Goal: Information Seeking & Learning: Learn about a topic

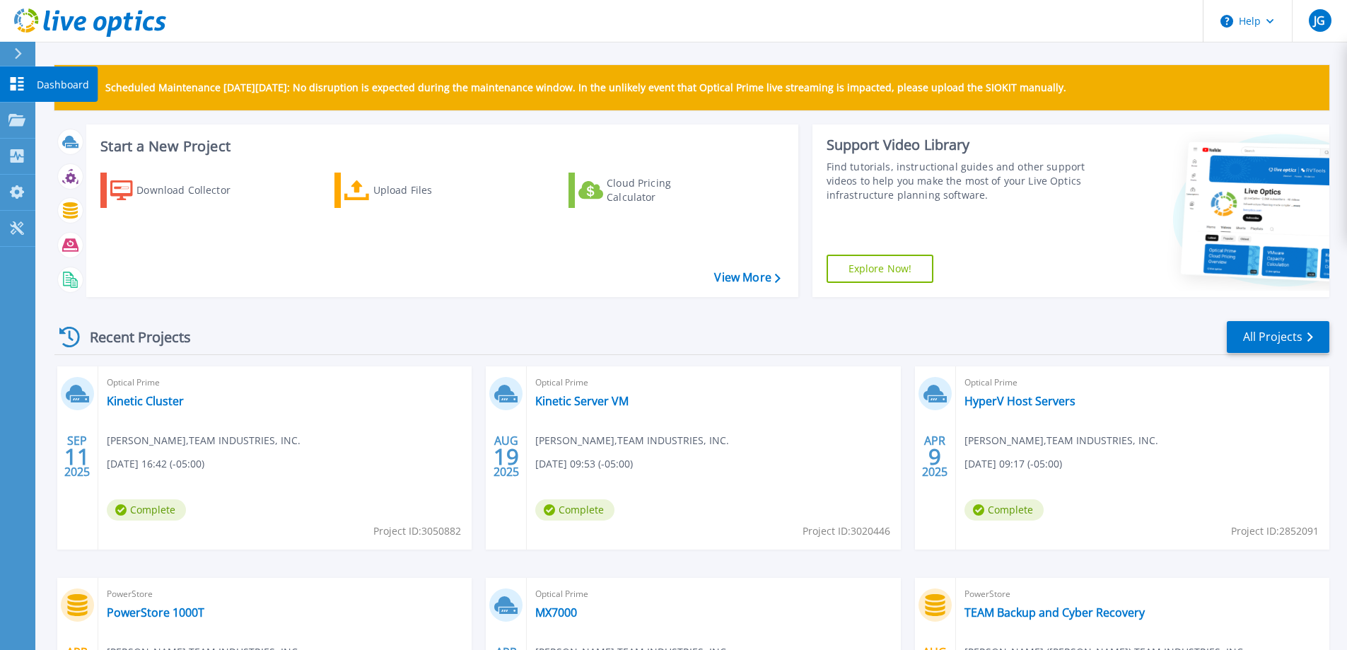
click at [47, 85] on p "Dashboard" at bounding box center [63, 84] width 52 height 37
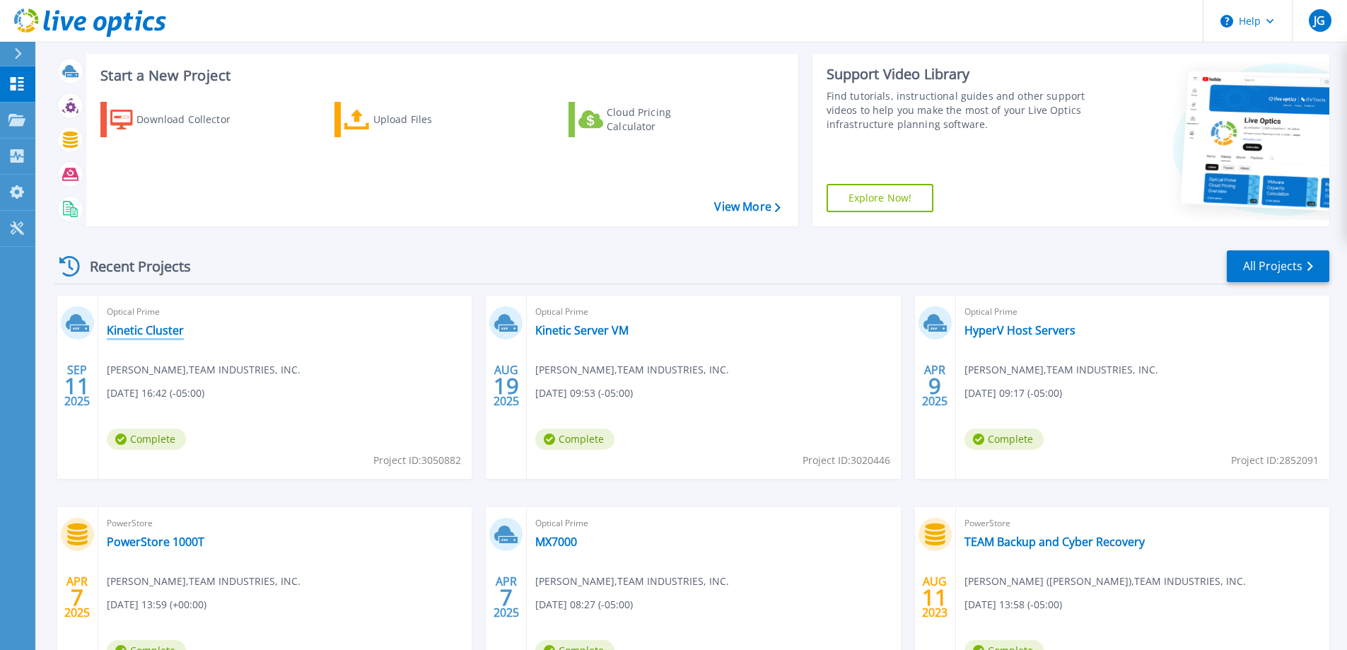
click at [163, 335] on link "Kinetic Cluster" at bounding box center [145, 330] width 77 height 14
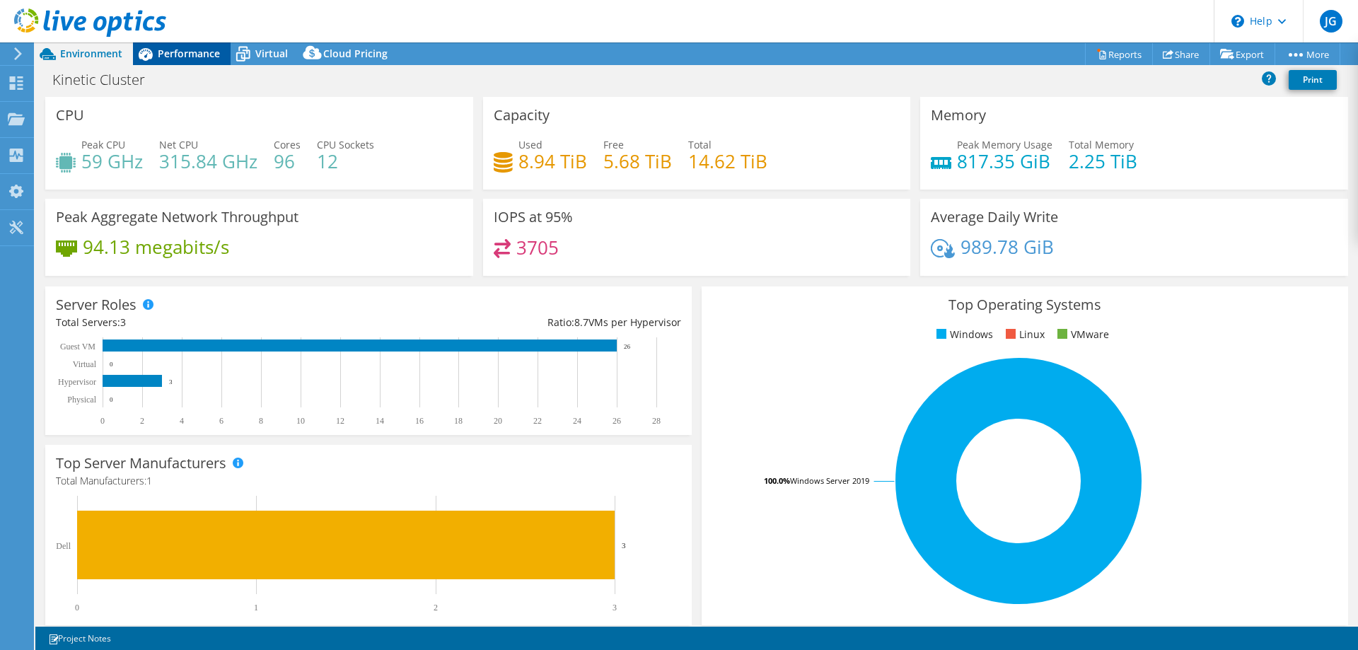
click at [191, 50] on span "Performance" at bounding box center [189, 53] width 62 height 13
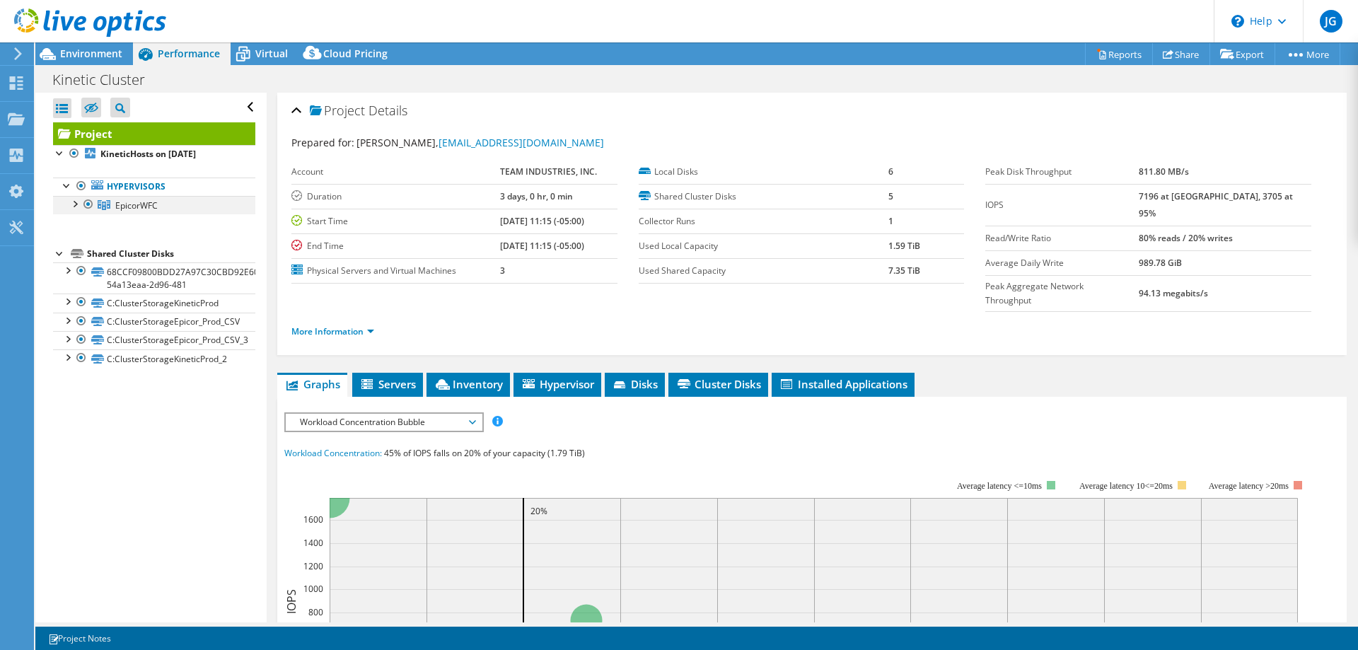
click at [78, 204] on div at bounding box center [74, 203] width 14 height 14
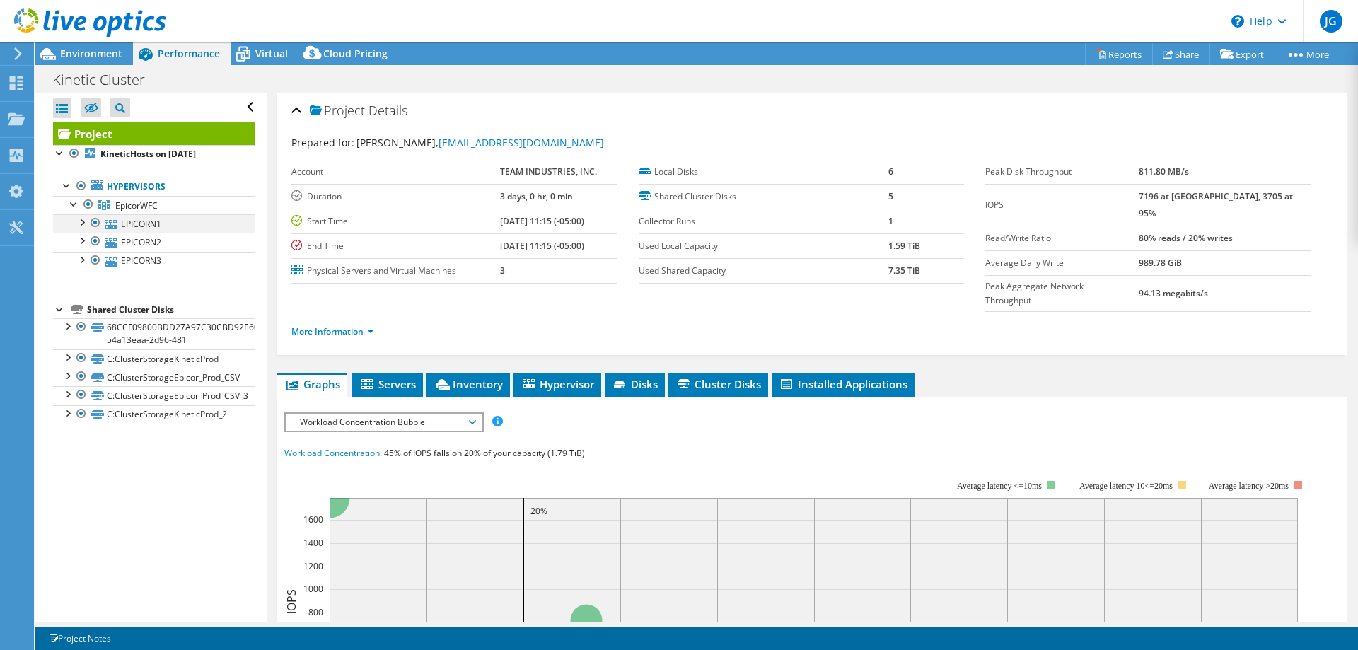
click at [86, 224] on div at bounding box center [81, 221] width 14 height 14
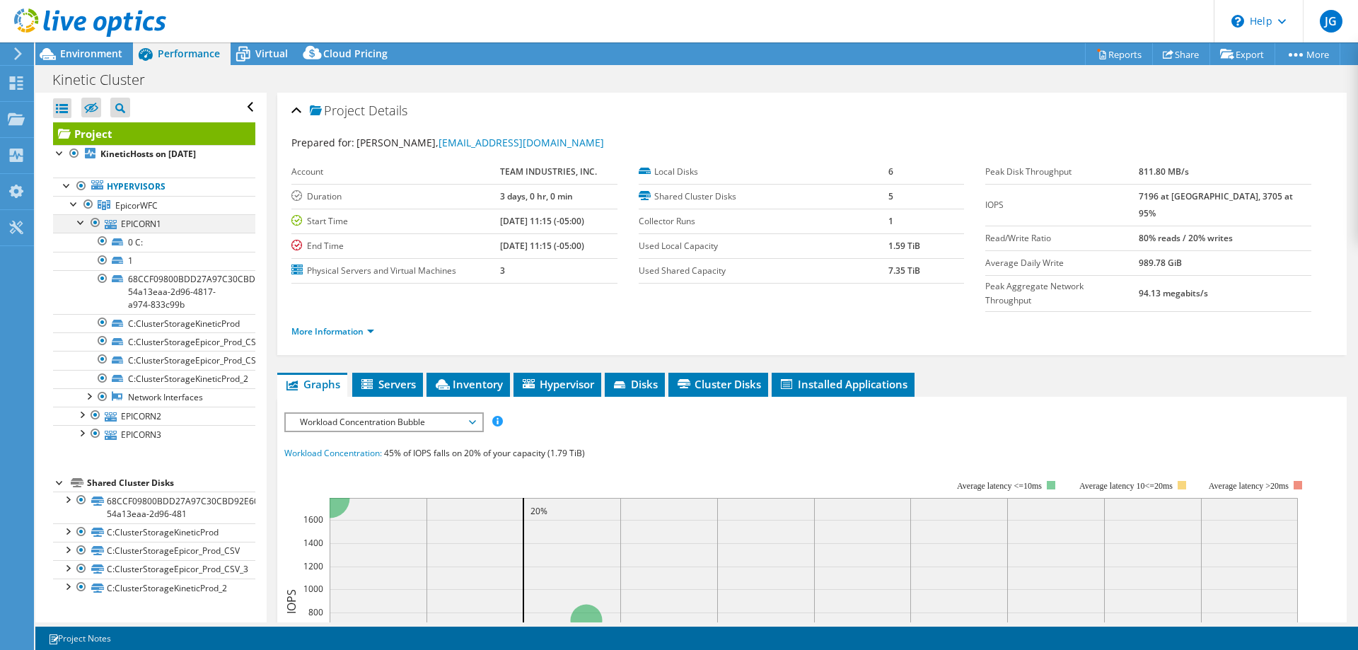
click at [86, 224] on div at bounding box center [81, 221] width 14 height 14
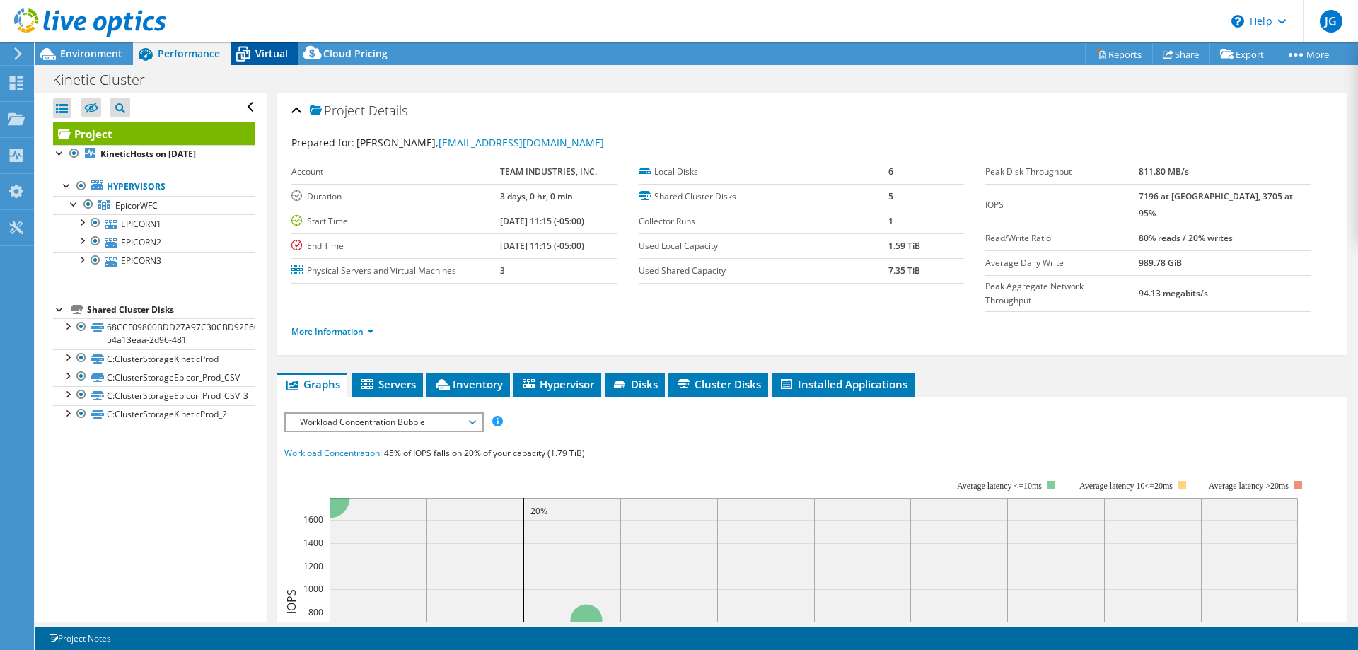
click at [267, 57] on span "Virtual" at bounding box center [271, 53] width 33 height 13
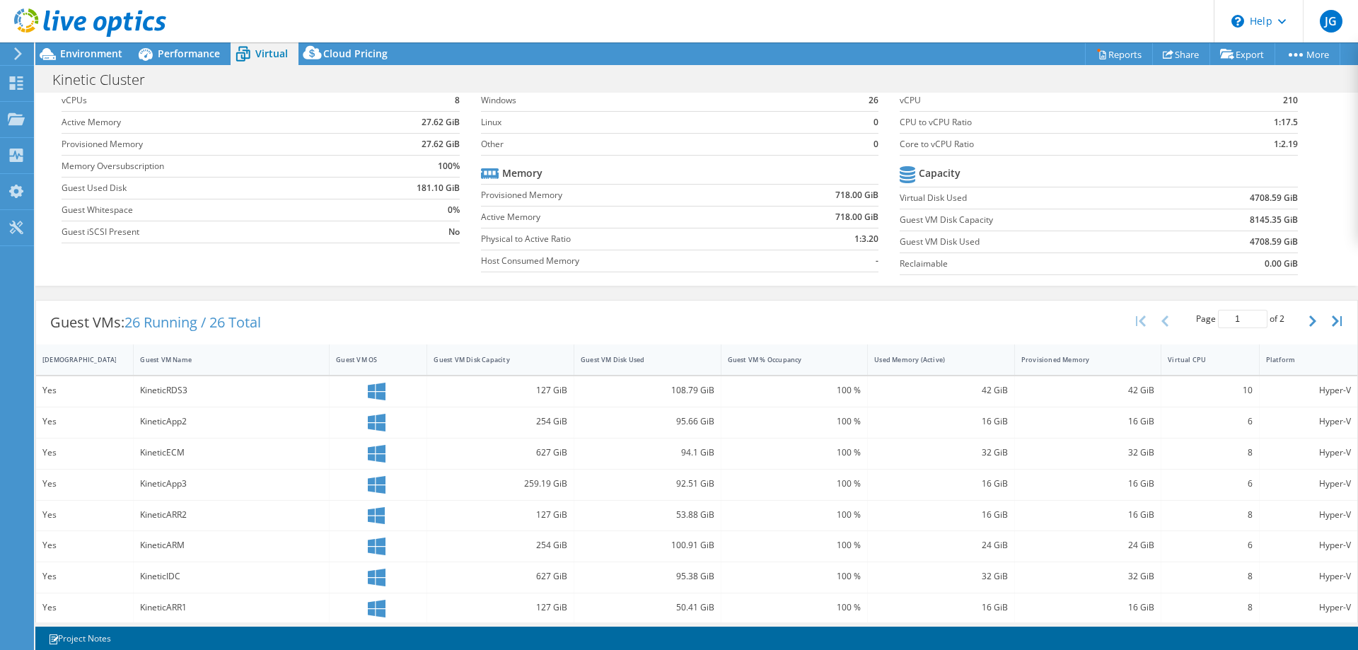
scroll to position [141, 0]
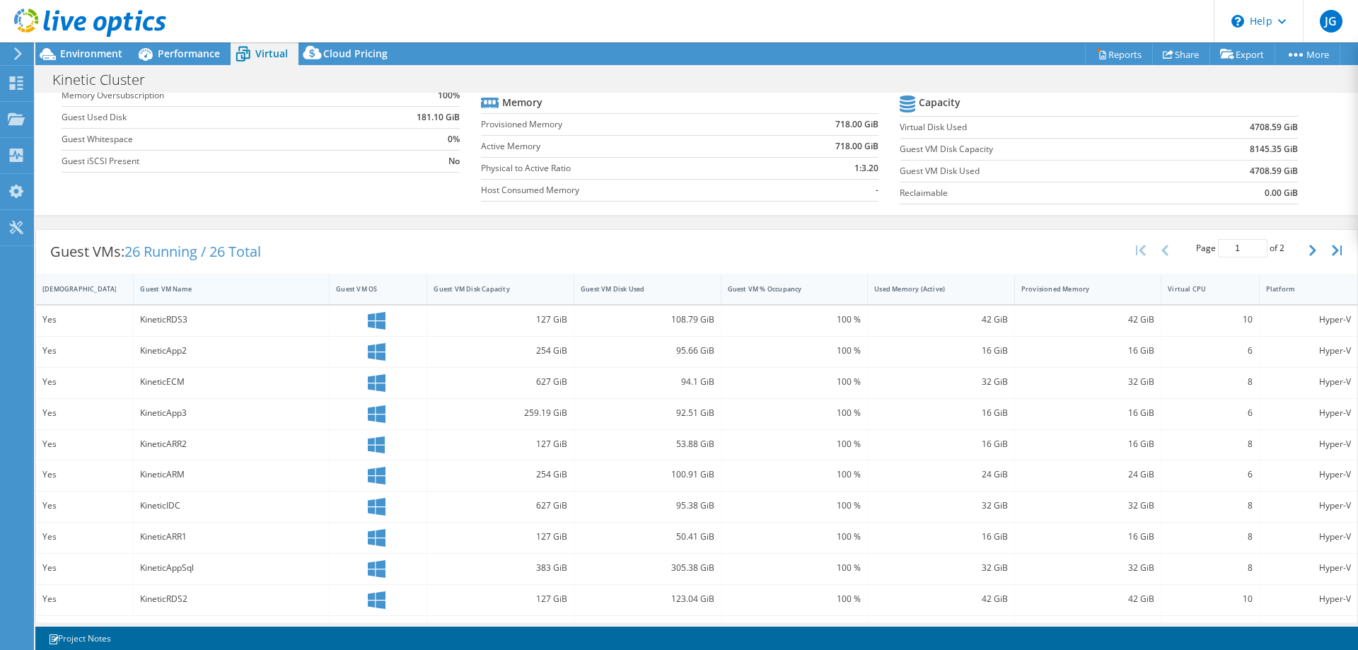
click at [195, 291] on div "Guest VM Name" at bounding box center [223, 288] width 166 height 9
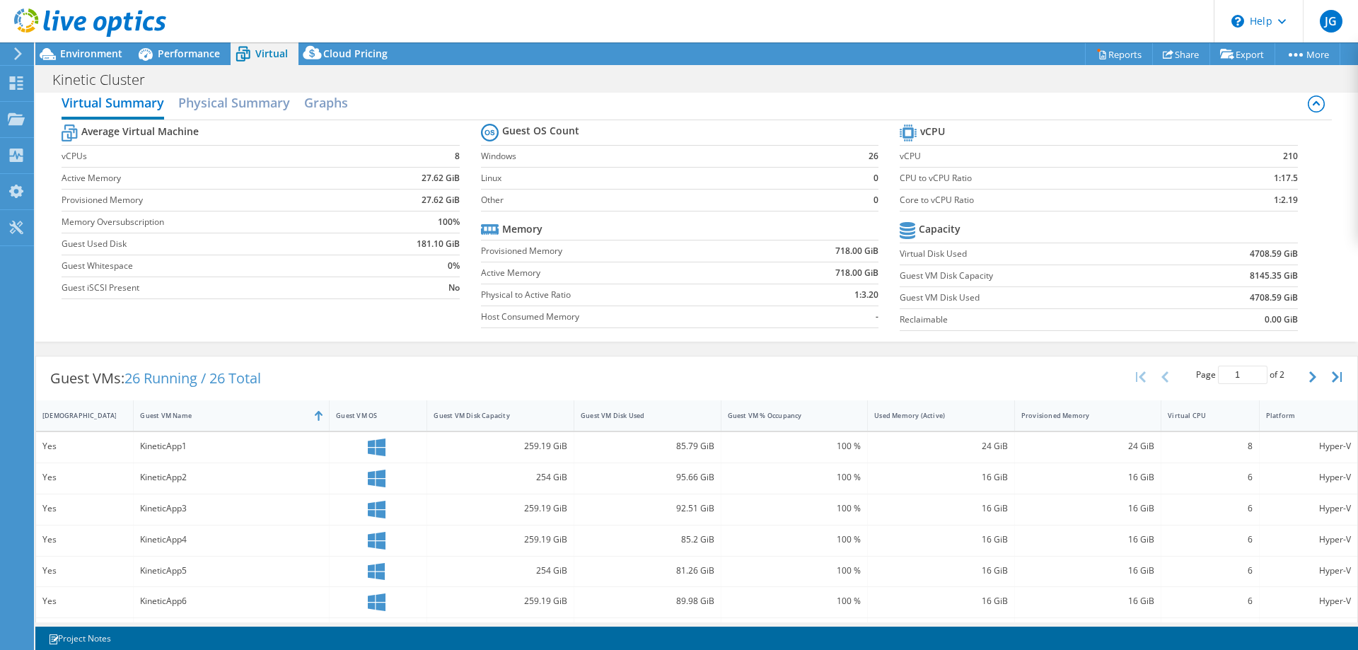
scroll to position [298, 0]
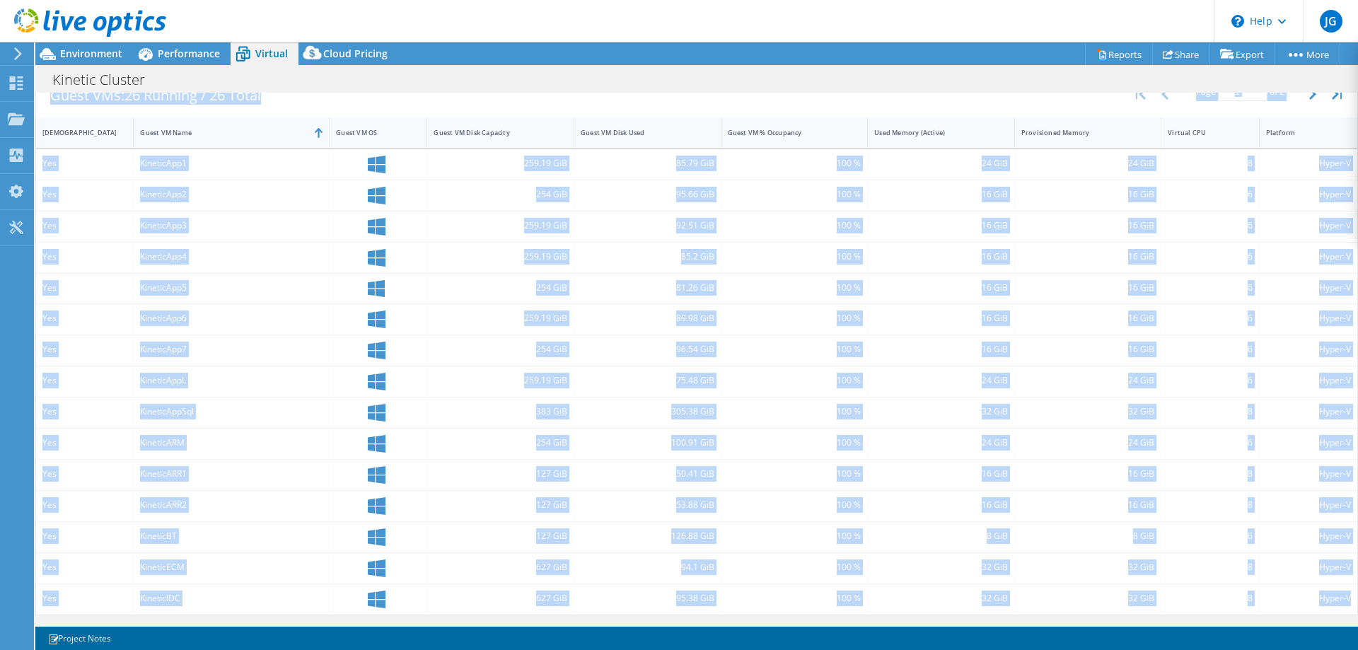
drag, startPoint x: 1347, startPoint y: 594, endPoint x: 1349, endPoint y: 557, distance: 36.8
click at [1349, 557] on div "CPU Peak CPU 59 GHz Net CPU 315.84 GHz Cores 96 CPU Sockets 12 Capacity Used 8.…" at bounding box center [696, 358] width 1323 height 530
click at [1292, 529] on div "Hyper-V" at bounding box center [1308, 536] width 85 height 16
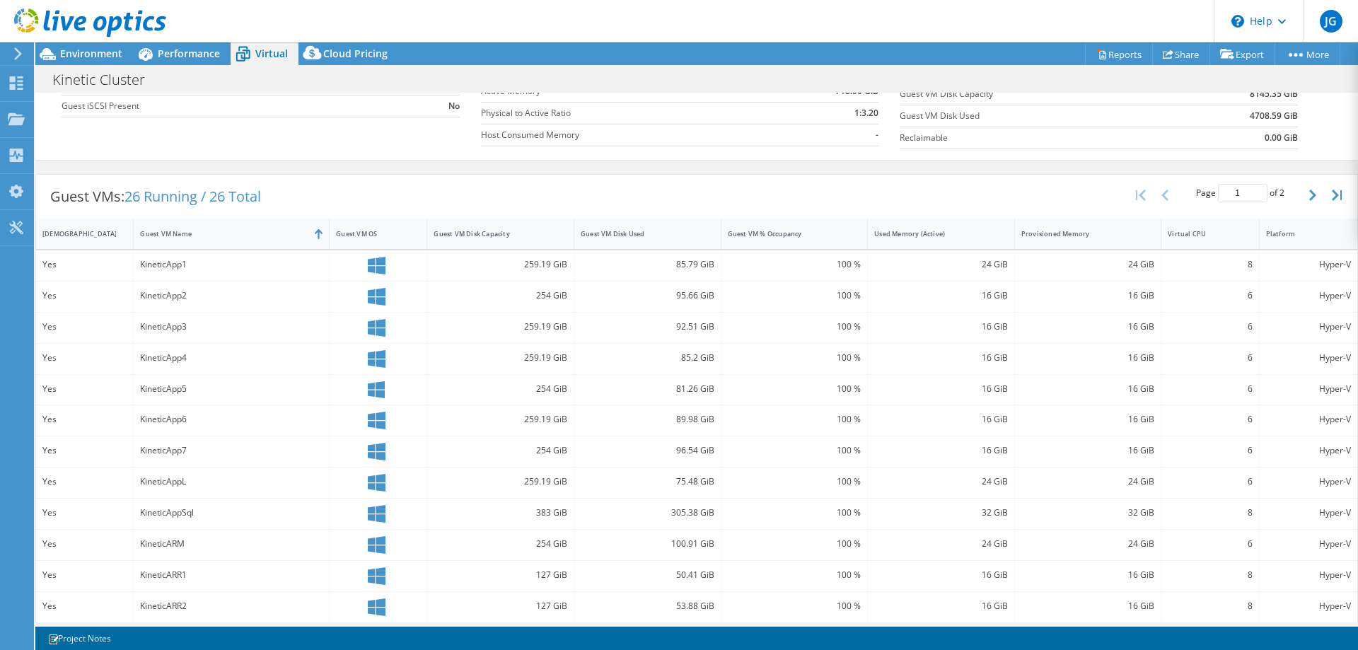
scroll to position [191, 0]
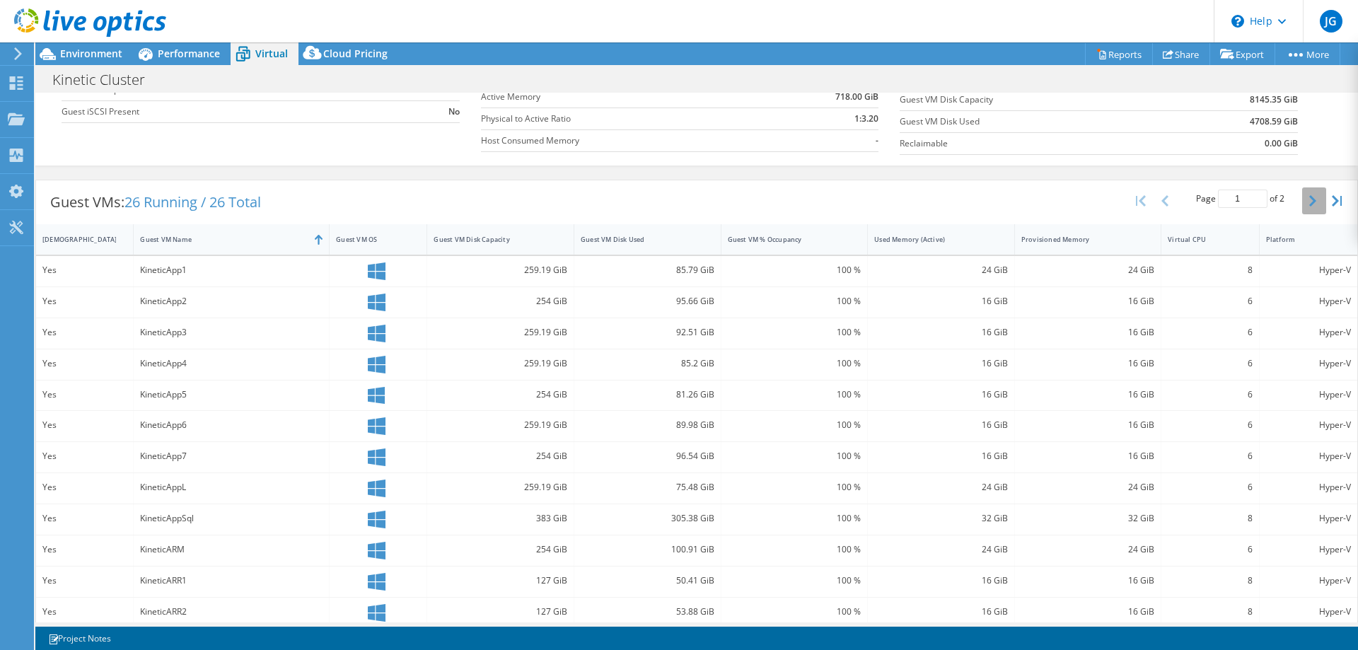
click at [1309, 203] on icon "button" at bounding box center [1312, 200] width 7 height 11
type input "2"
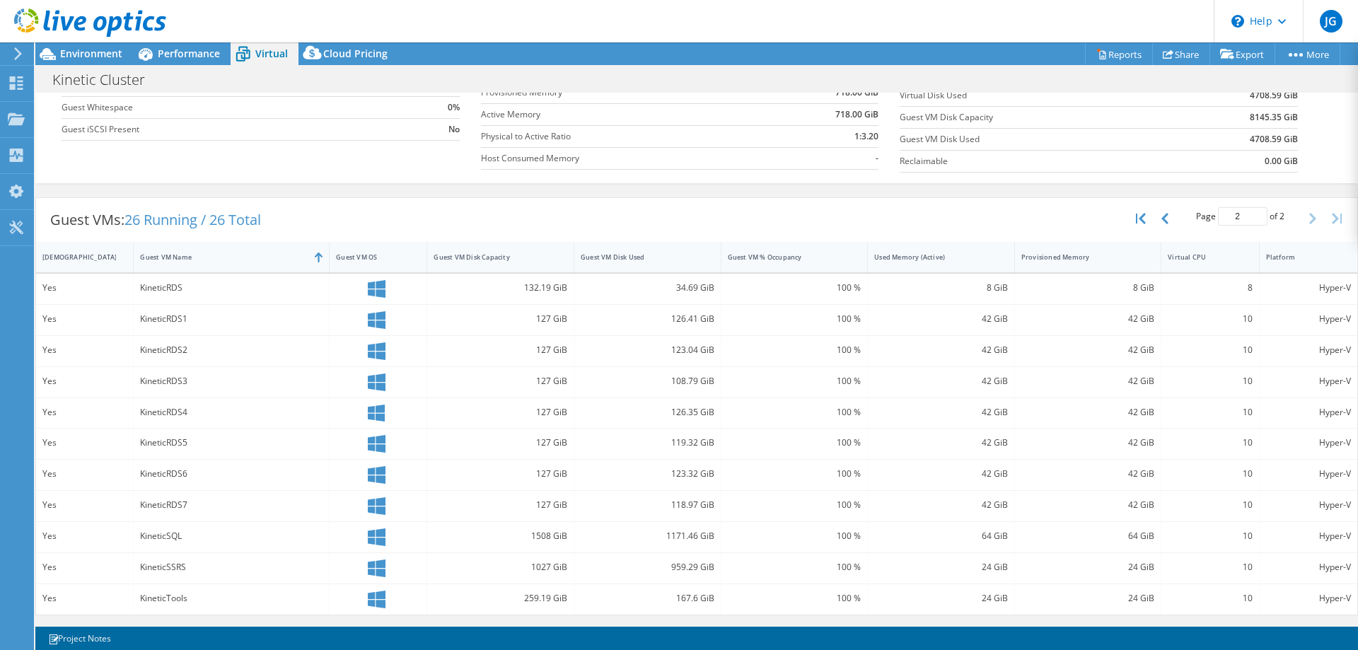
scroll to position [173, 0]
drag, startPoint x: 971, startPoint y: 503, endPoint x: 1003, endPoint y: 504, distance: 31.8
click at [1003, 504] on div "42 GiB" at bounding box center [941, 506] width 147 height 30
drag, startPoint x: 1129, startPoint y: 508, endPoint x: 1114, endPoint y: 505, distance: 15.1
click at [1114, 505] on div "42 GiB" at bounding box center [1088, 505] width 134 height 16
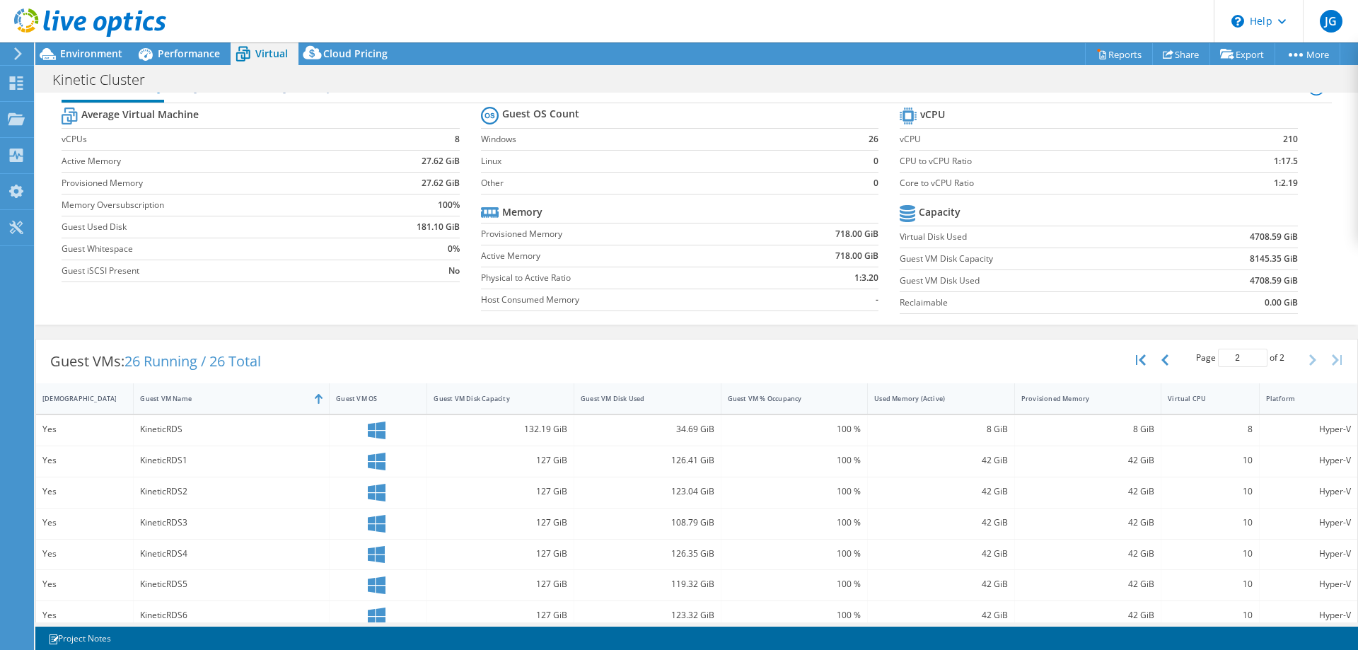
scroll to position [0, 0]
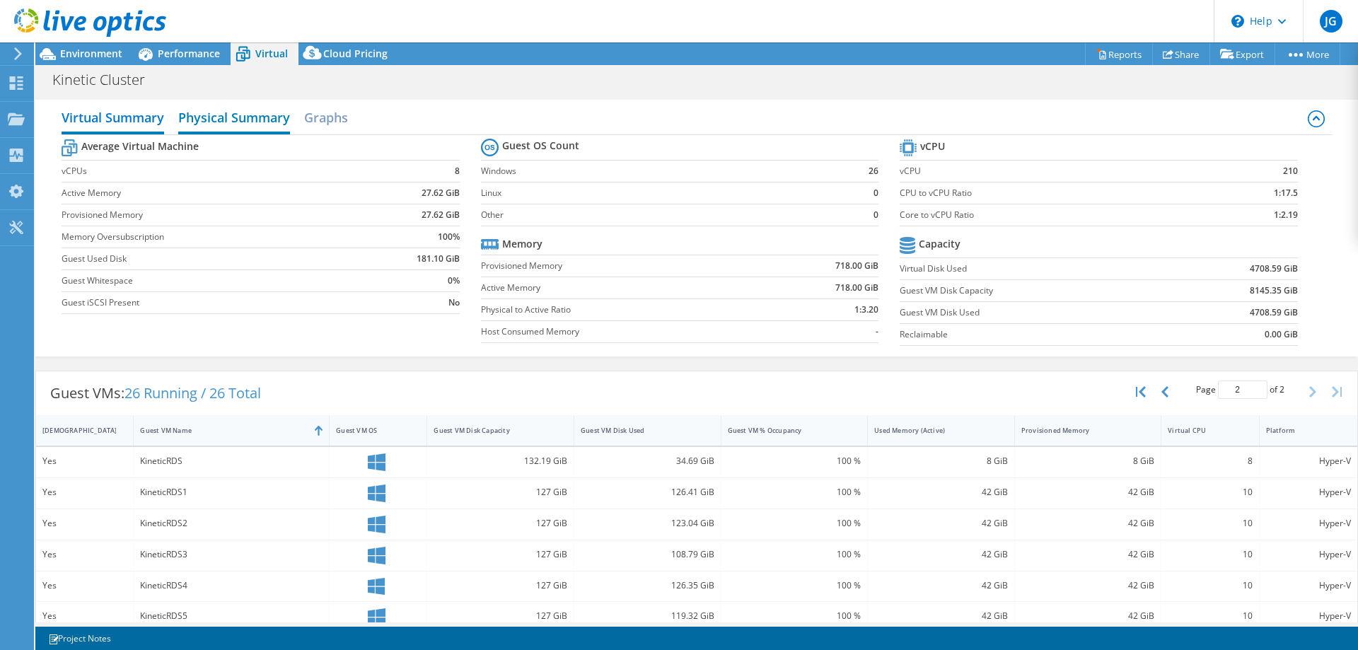
click at [240, 120] on h2 "Physical Summary" at bounding box center [234, 118] width 112 height 31
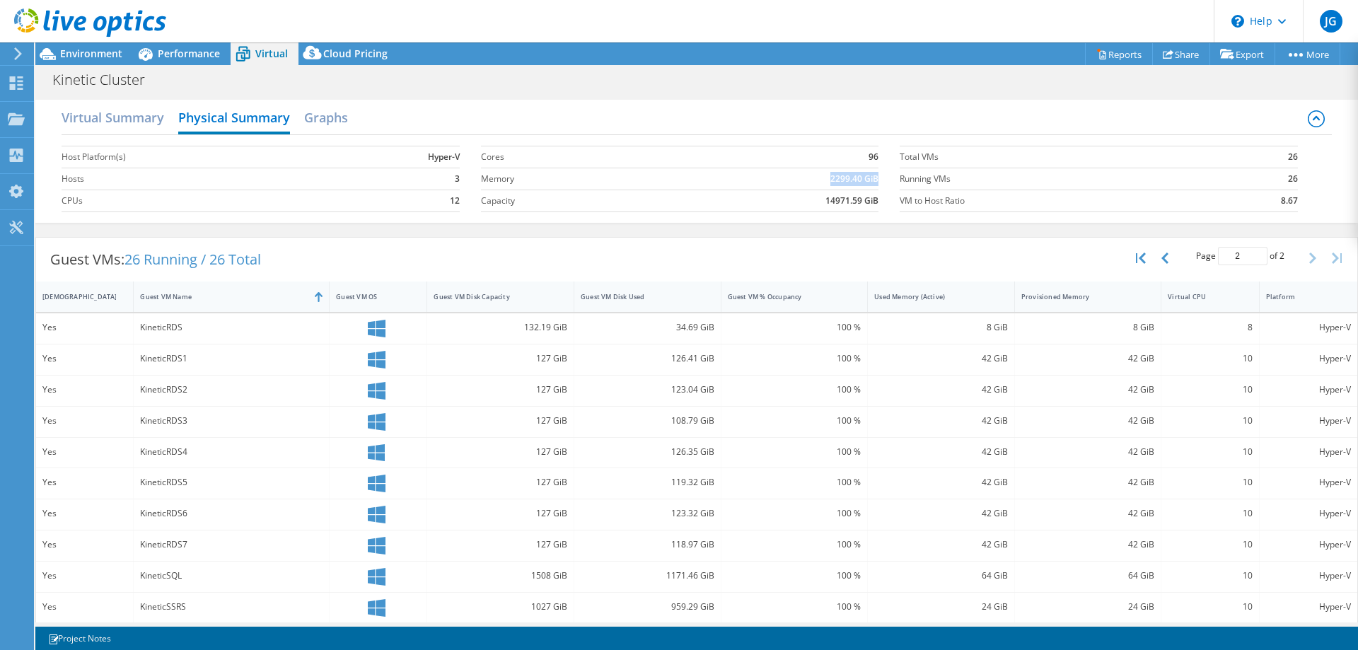
drag, startPoint x: 871, startPoint y: 181, endPoint x: 810, endPoint y: 178, distance: 60.9
click at [810, 178] on td "2299.40 GiB" at bounding box center [766, 179] width 224 height 22
click at [339, 116] on h2 "Graphs" at bounding box center [326, 118] width 44 height 31
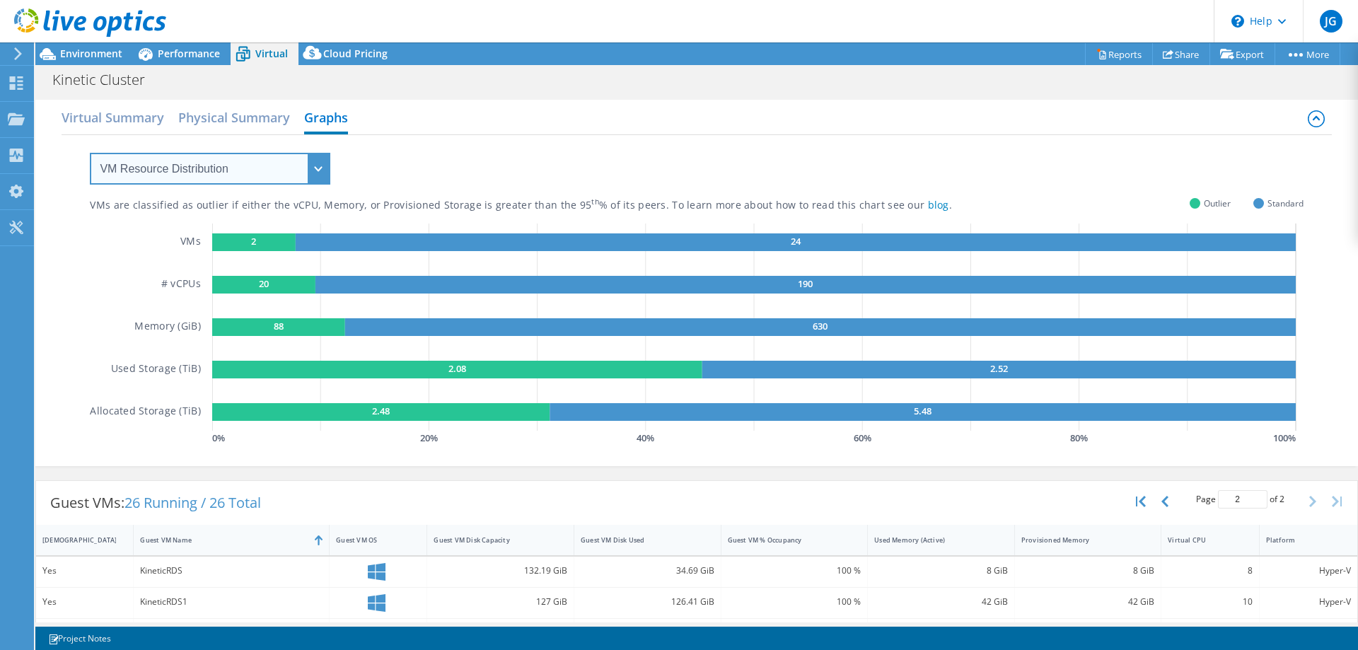
click at [320, 170] on select "VM Resource Distribution Provisioning Contrast Over Provisioning" at bounding box center [210, 169] width 240 height 32
click at [63, 290] on div "VMs are classified as outlier if either the vCPU, Memory, or Provisioned Storag…" at bounding box center [697, 298] width 1270 height 327
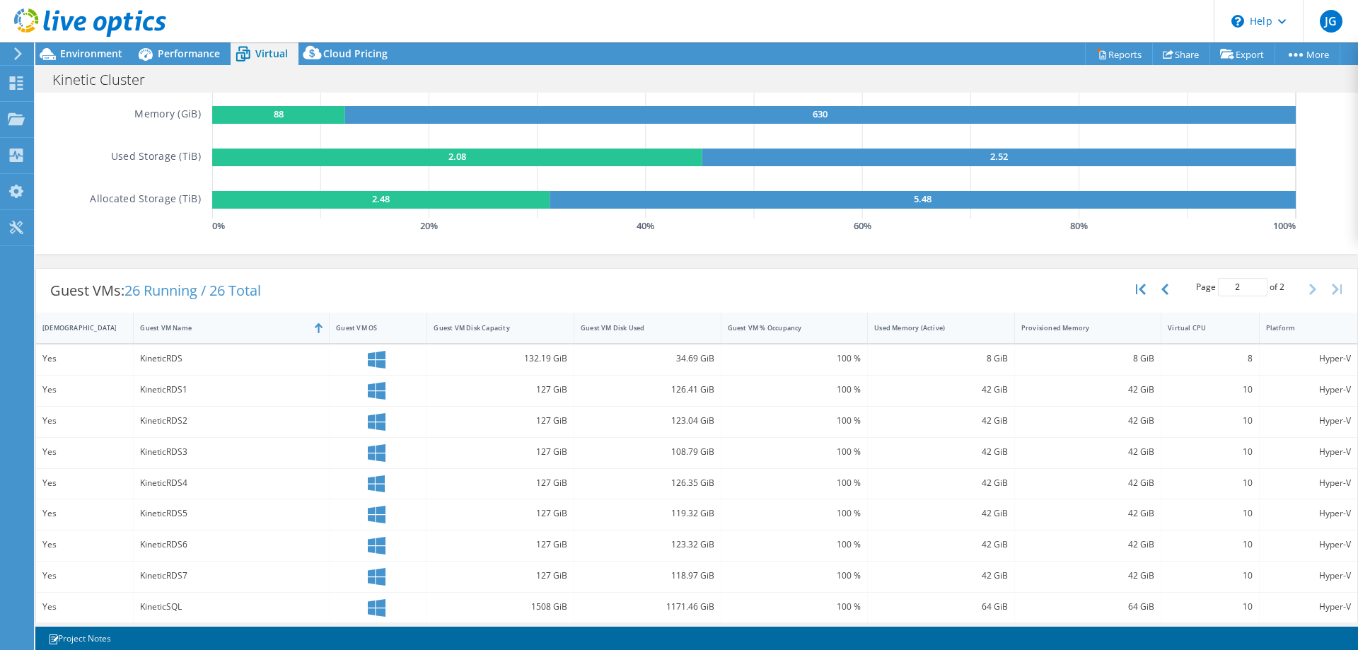
scroll to position [283, 0]
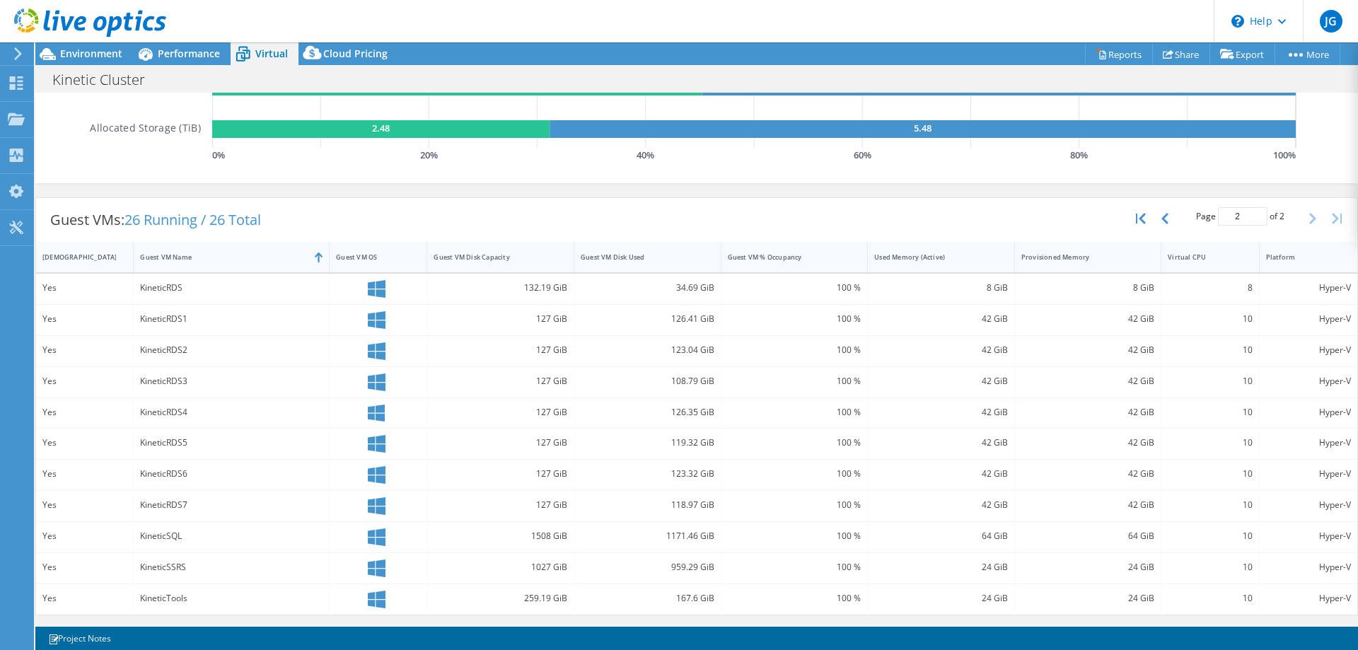
click at [62, 286] on div "Yes" at bounding box center [84, 288] width 84 height 16
click at [70, 315] on div "Yes" at bounding box center [84, 319] width 84 height 16
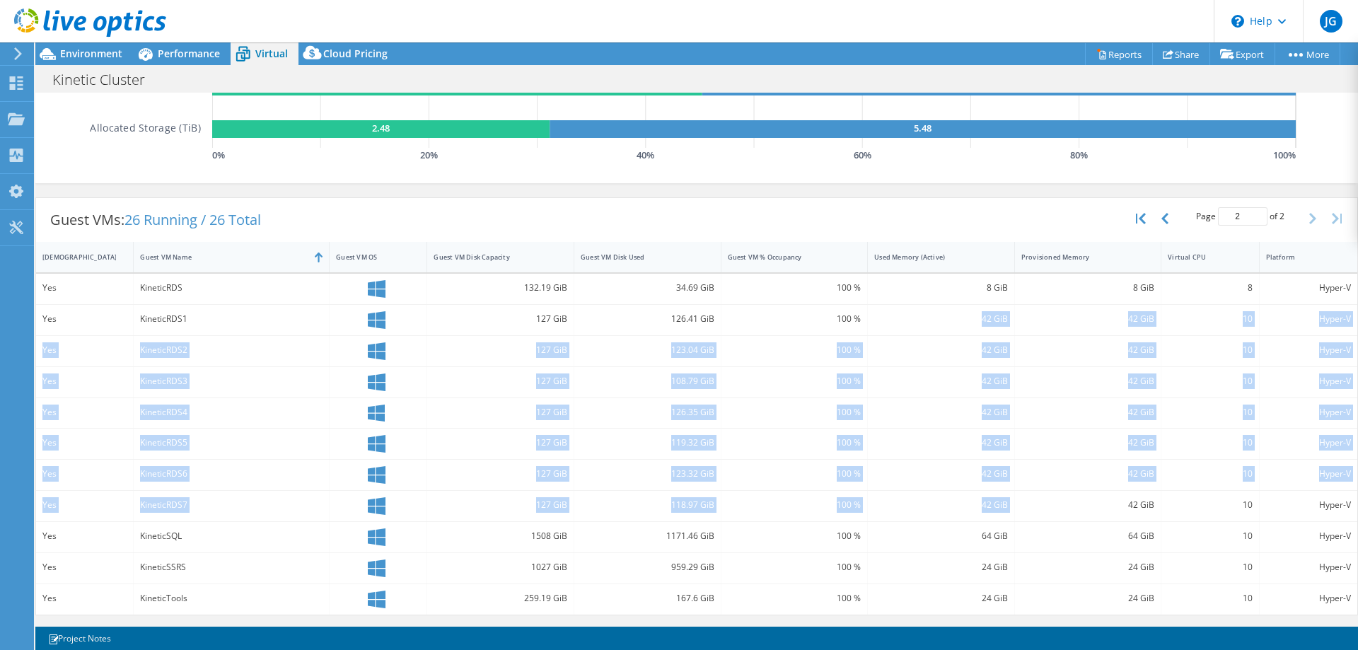
drag, startPoint x: 964, startPoint y: 315, endPoint x: 1009, endPoint y: 513, distance: 203.2
click at [1009, 513] on div "Yes KineticRDS 132.19 GiB 34.69 GiB 100 % 8 GiB 8 GiB 8 Hyper-V Yes KineticRDS1…" at bounding box center [696, 444] width 1321 height 341
click at [245, 458] on div "KineticRDS5" at bounding box center [232, 444] width 196 height 30
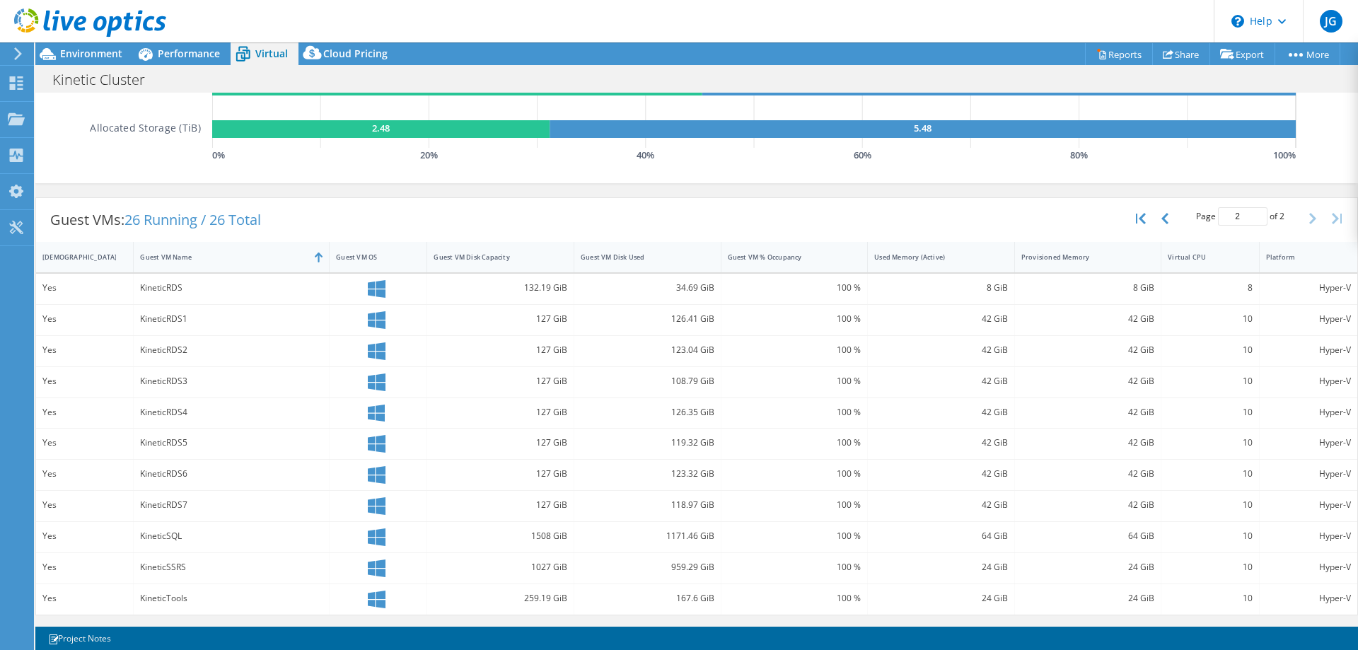
scroll to position [0, 0]
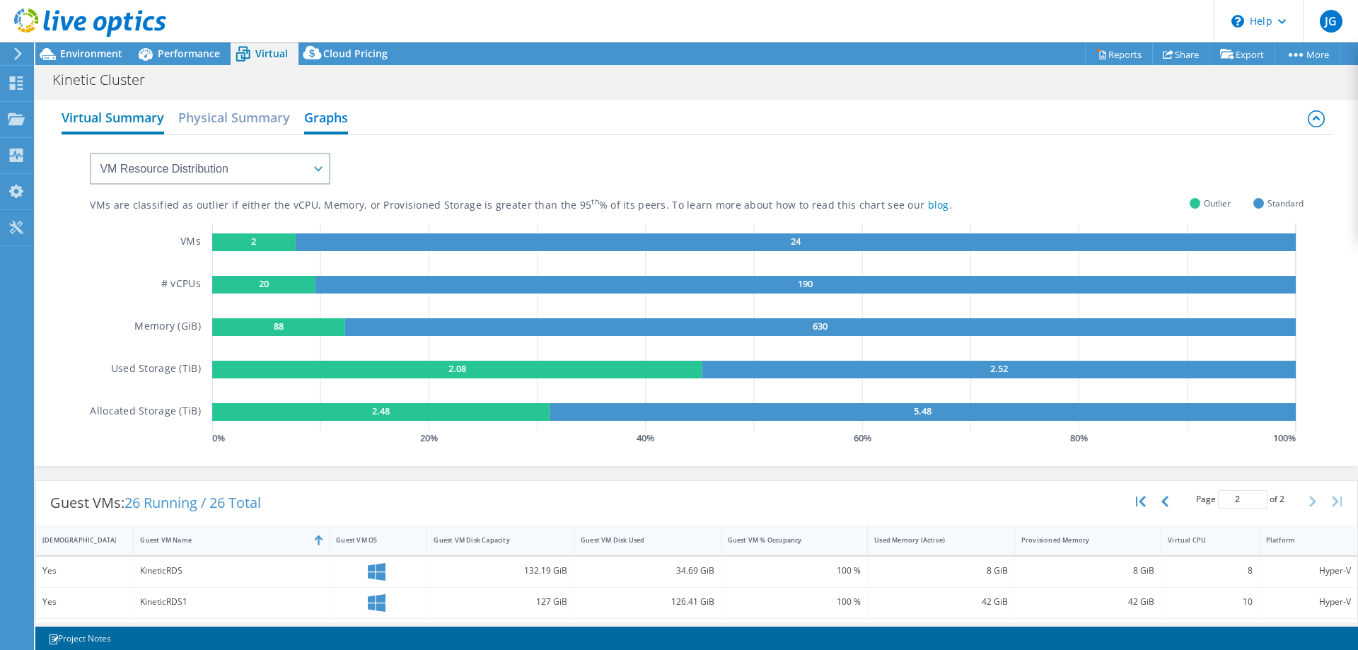
click at [129, 123] on h2 "Virtual Summary" at bounding box center [113, 118] width 103 height 31
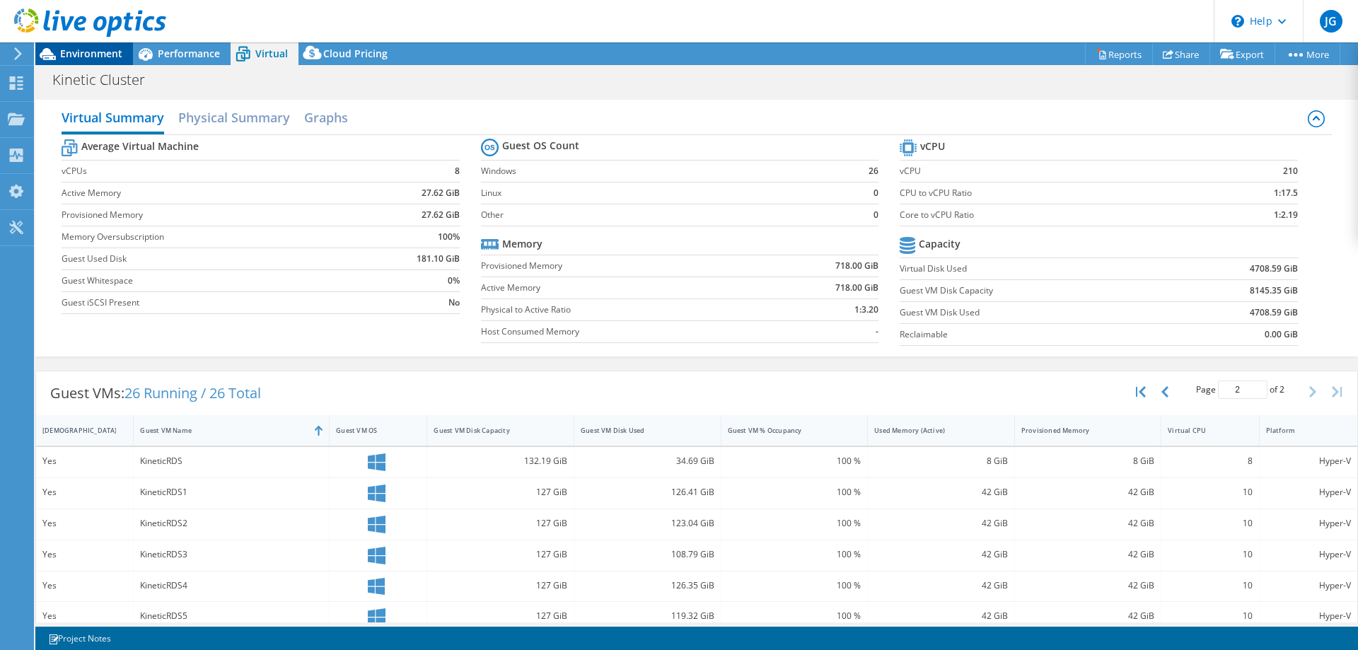
click at [103, 52] on span "Environment" at bounding box center [91, 53] width 62 height 13
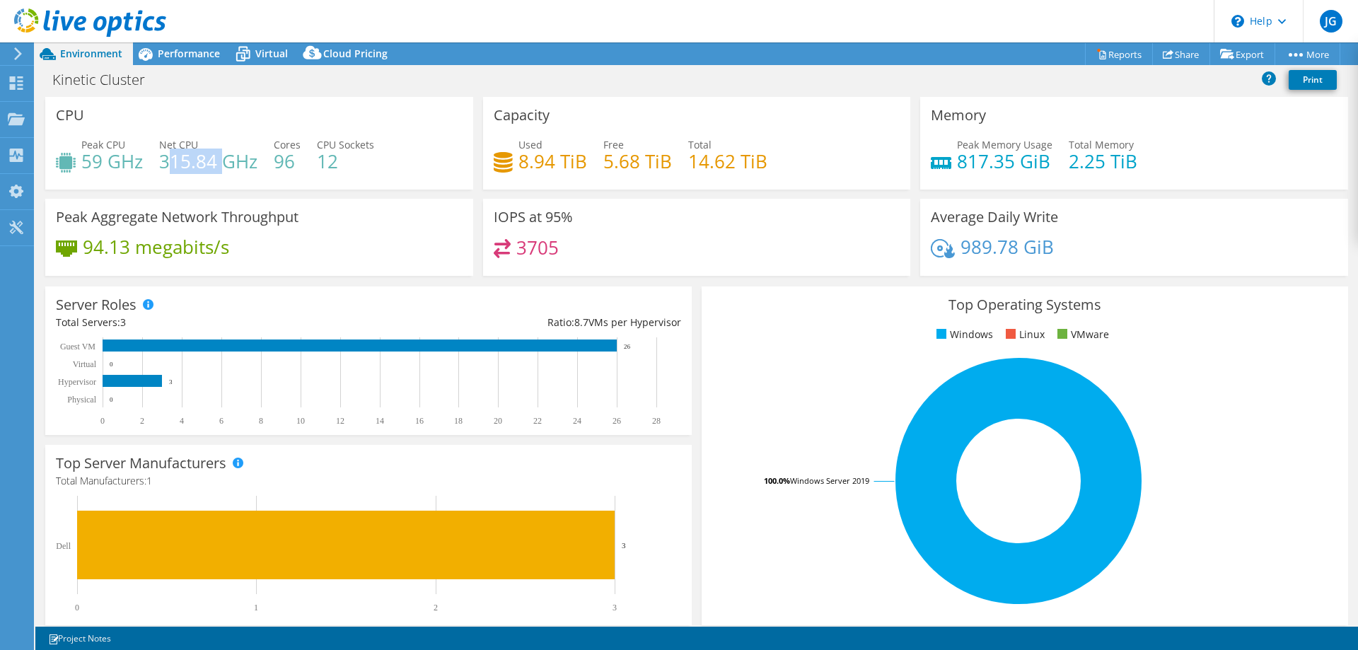
drag, startPoint x: 165, startPoint y: 161, endPoint x: 220, endPoint y: 158, distance: 55.2
click at [220, 158] on h4 "315.84 GHz" at bounding box center [208, 161] width 98 height 16
drag, startPoint x: 83, startPoint y: 161, endPoint x: 121, endPoint y: 160, distance: 37.5
click at [121, 160] on h4 "59 GHz" at bounding box center [112, 161] width 62 height 16
click at [190, 51] on span "Performance" at bounding box center [189, 53] width 62 height 13
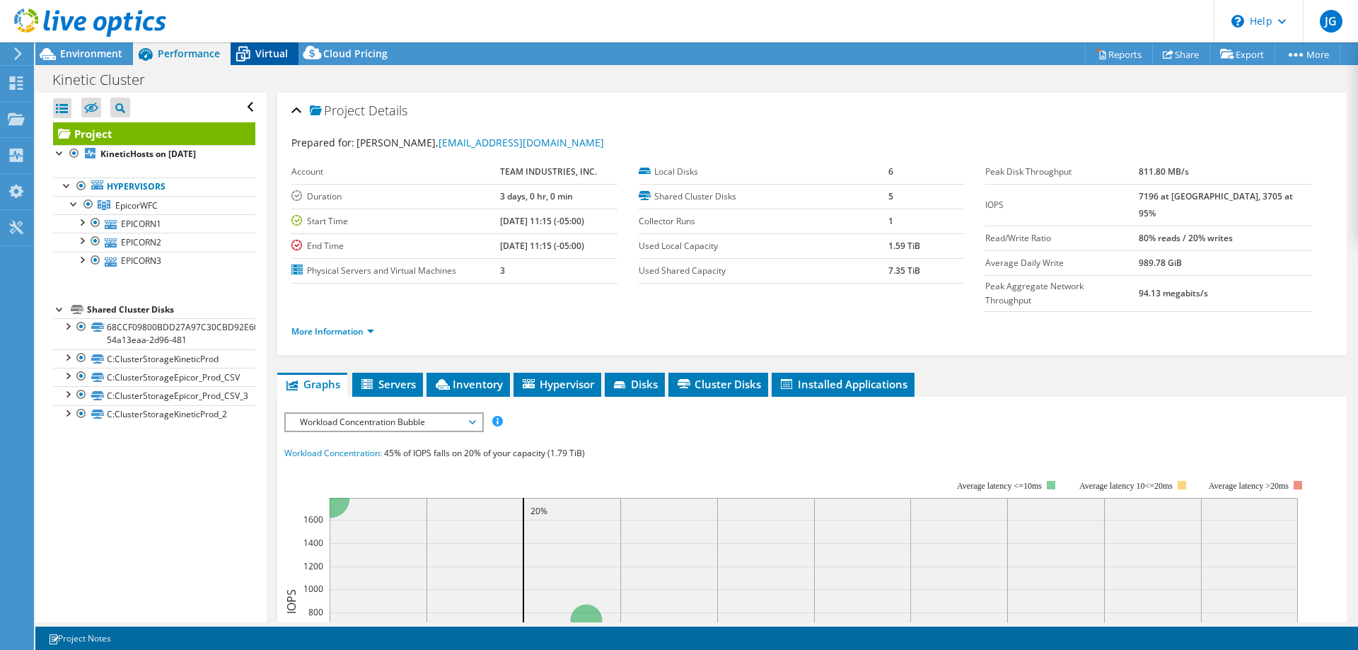
click at [279, 55] on span "Virtual" at bounding box center [271, 53] width 33 height 13
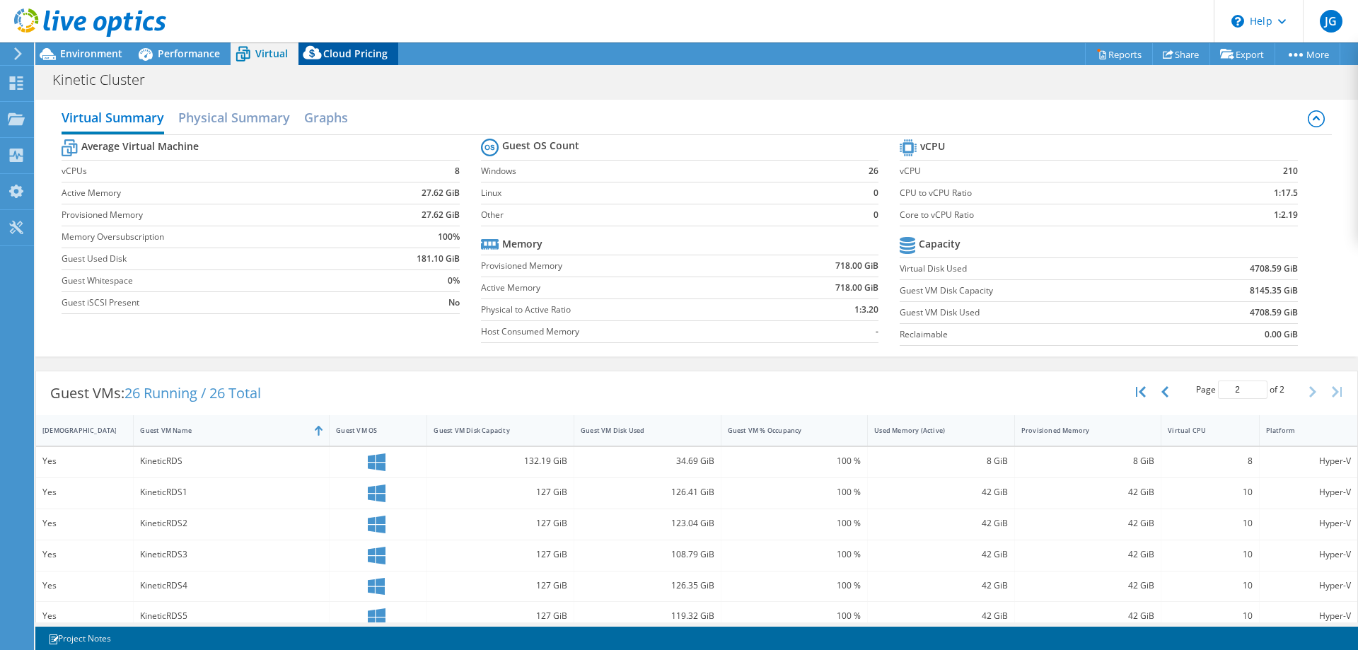
click at [350, 55] on span "Cloud Pricing" at bounding box center [355, 53] width 64 height 13
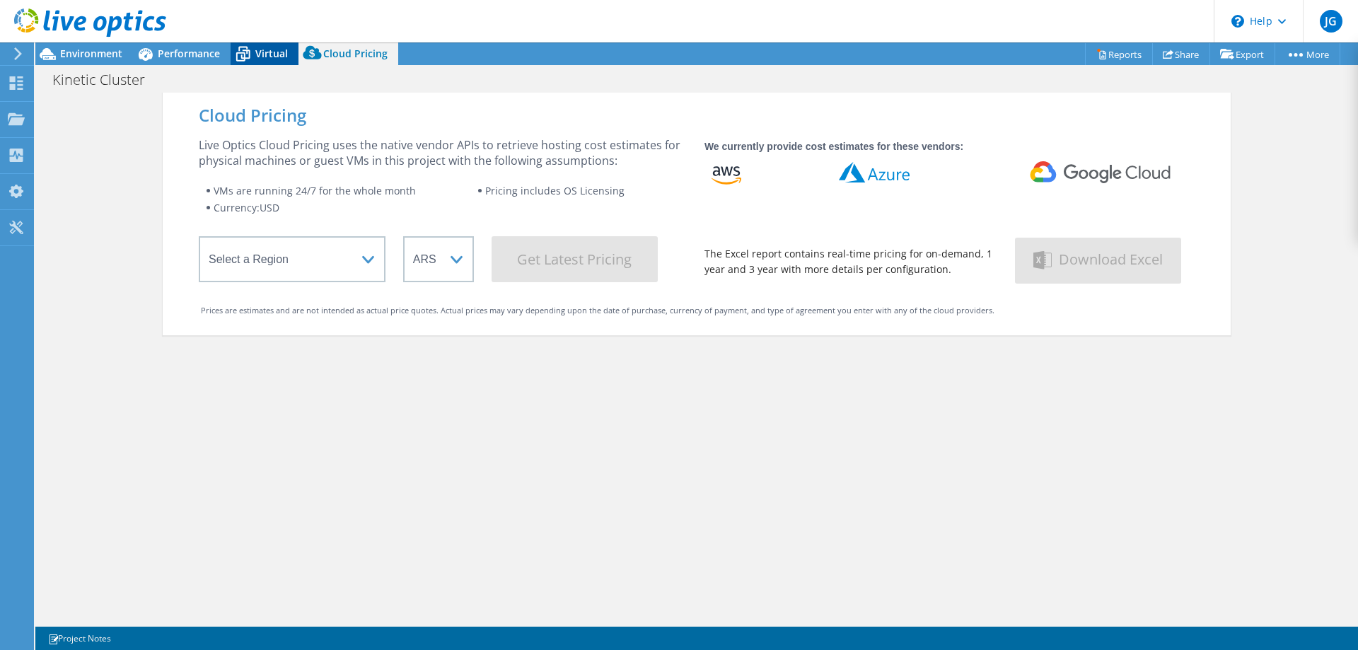
click at [276, 54] on span "Virtual" at bounding box center [271, 53] width 33 height 13
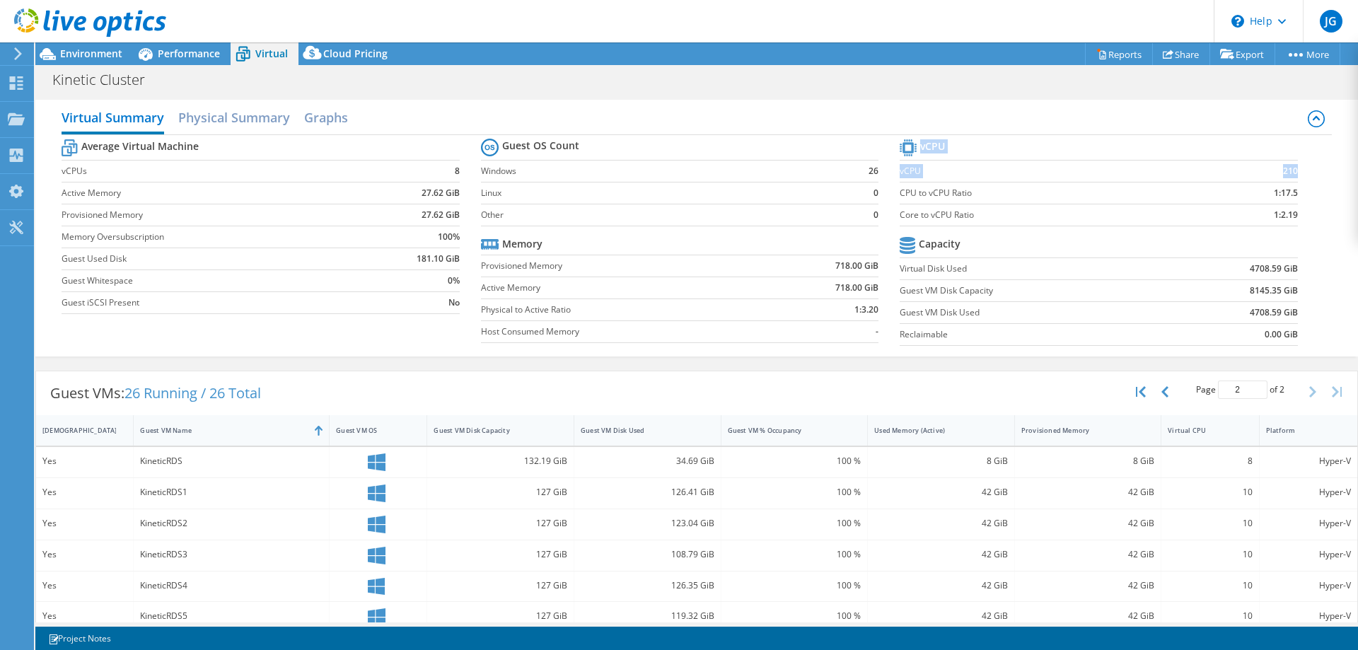
drag, startPoint x: 1287, startPoint y: 172, endPoint x: 1303, endPoint y: 221, distance: 51.9
click at [1303, 221] on section "vCPU vCPU 210 CPU to vCPU Ratio 1:17.5 Core to vCPU Ratio 1:2.19 Capacity Virtu…" at bounding box center [1109, 244] width 419 height 217
click at [1303, 219] on section "vCPU vCPU 210 CPU to vCPU Ratio 1:17.5 Core to vCPU Ratio 1:2.19 Capacity Virtu…" at bounding box center [1109, 244] width 419 height 217
